Goal: Task Accomplishment & Management: Complete application form

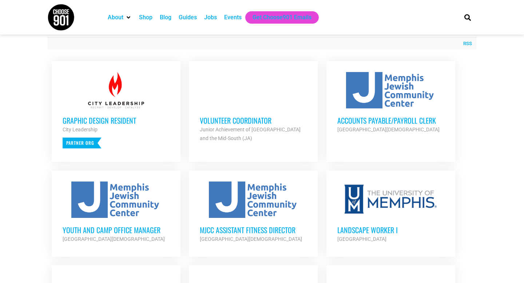
scroll to position [272, 0]
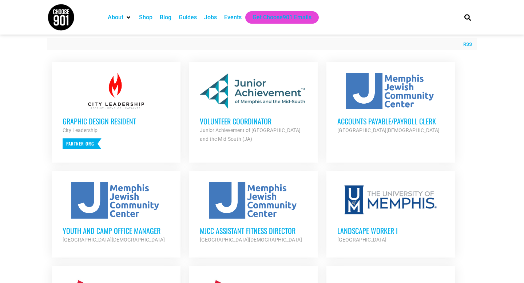
click at [241, 120] on h3 "Volunteer Coordinator" at bounding box center [253, 121] width 107 height 9
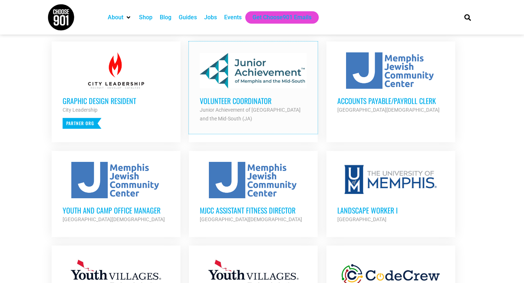
scroll to position [293, 0]
click at [400, 88] on div at bounding box center [391, 70] width 107 height 36
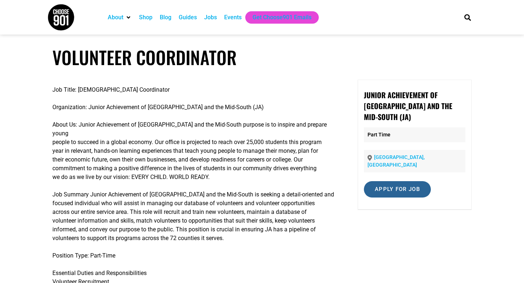
click at [378, 181] on input "Apply for job" at bounding box center [397, 189] width 67 height 16
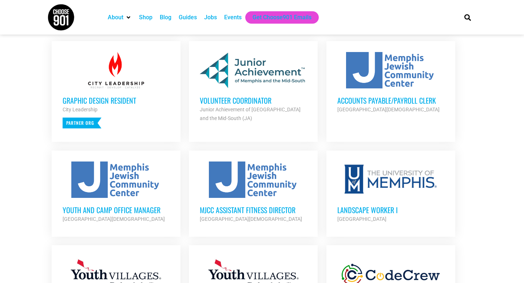
click at [102, 177] on div at bounding box center [116, 180] width 107 height 36
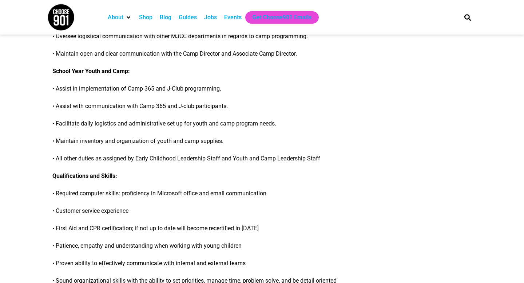
scroll to position [351, 0]
